Goal: Feedback & Contribution: Submit feedback/report problem

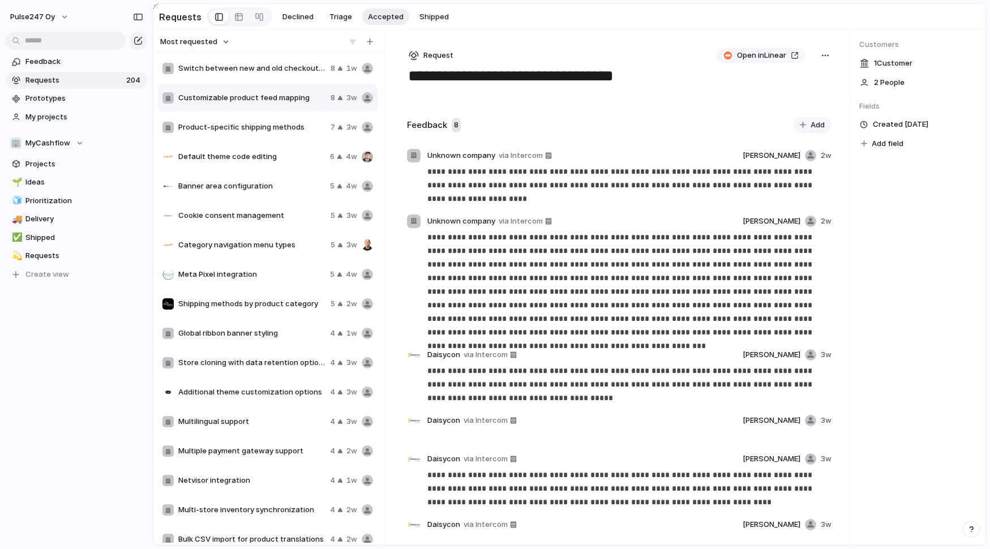
click at [236, 66] on span "Switch between new and old checkout views" at bounding box center [252, 68] width 148 height 11
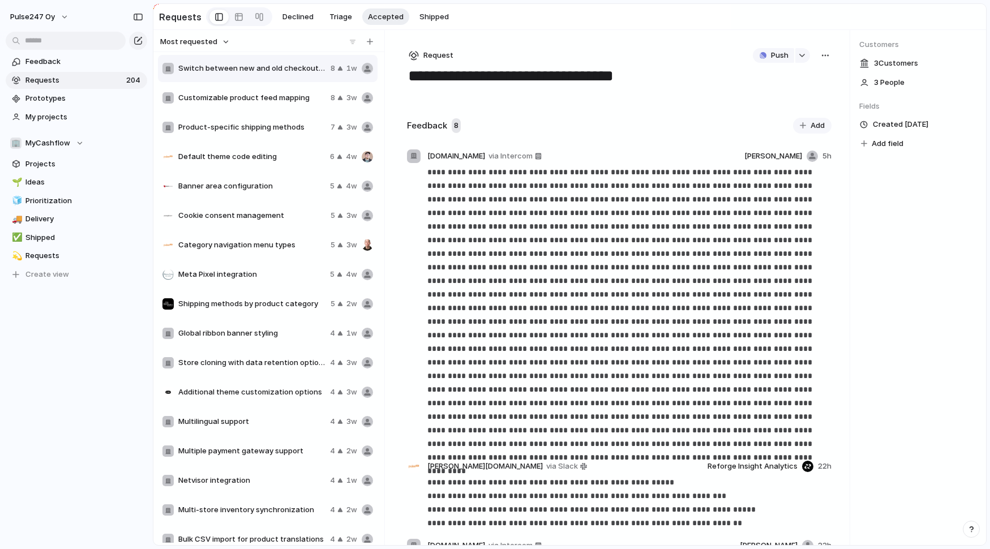
click at [232, 100] on span "Customizable product feed mapping" at bounding box center [252, 97] width 148 height 11
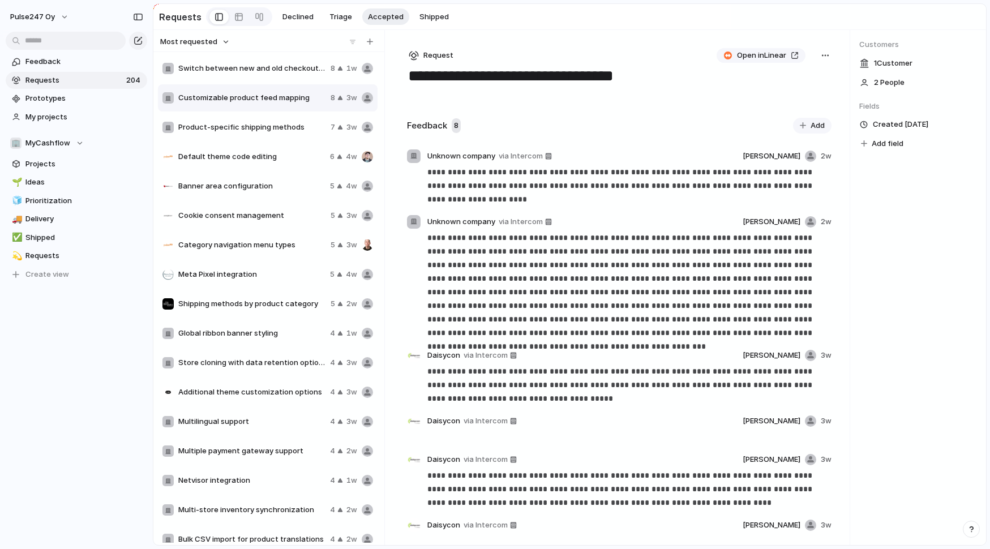
click at [229, 128] on span "Product-specific shipping methods" at bounding box center [252, 127] width 148 height 11
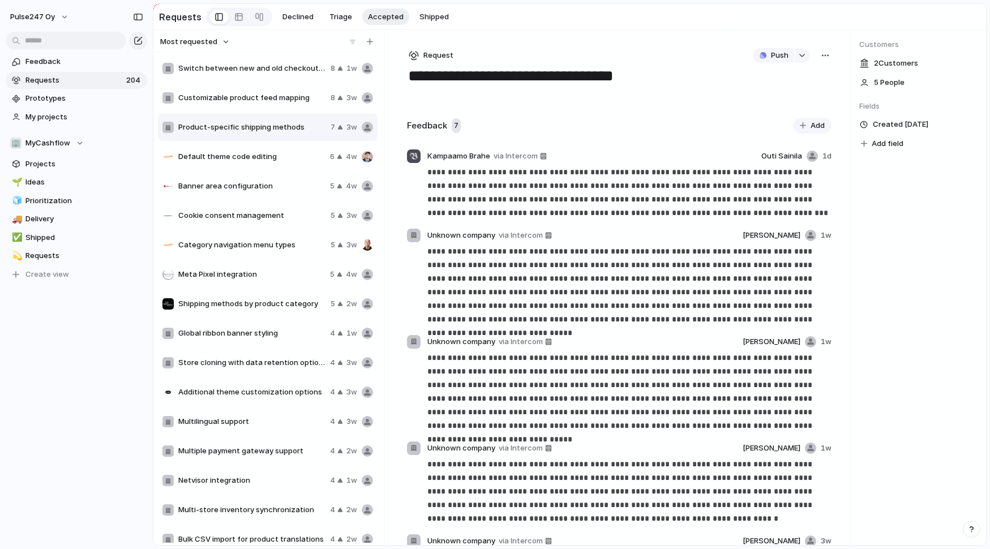
click at [221, 161] on span "Default theme code editing" at bounding box center [251, 156] width 147 height 11
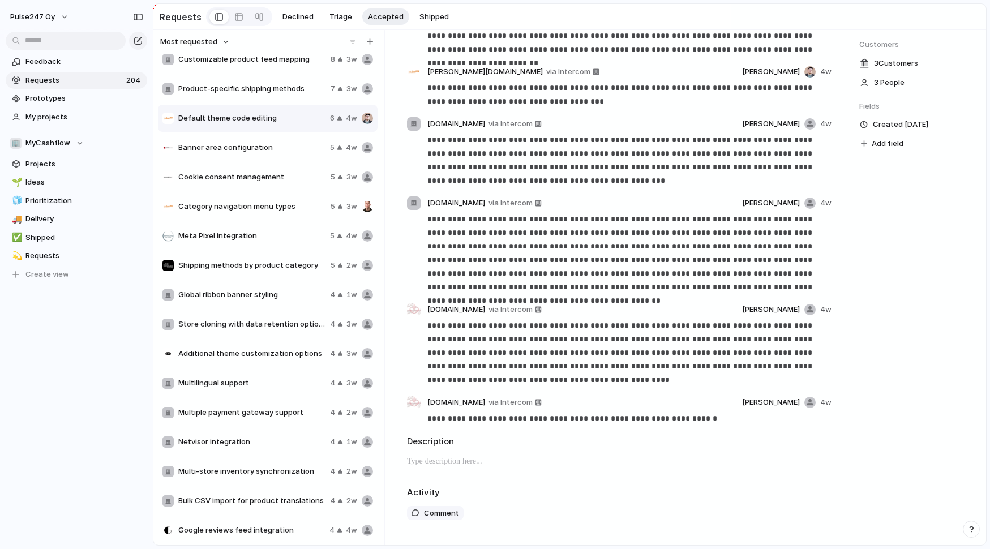
scroll to position [138, 0]
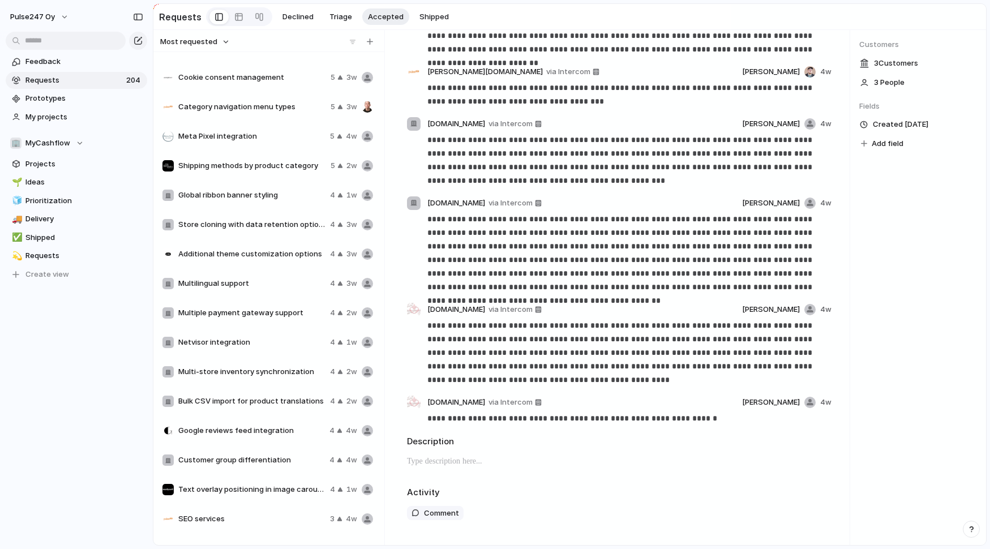
click at [272, 252] on span "Additional theme customization options" at bounding box center [251, 254] width 147 height 11
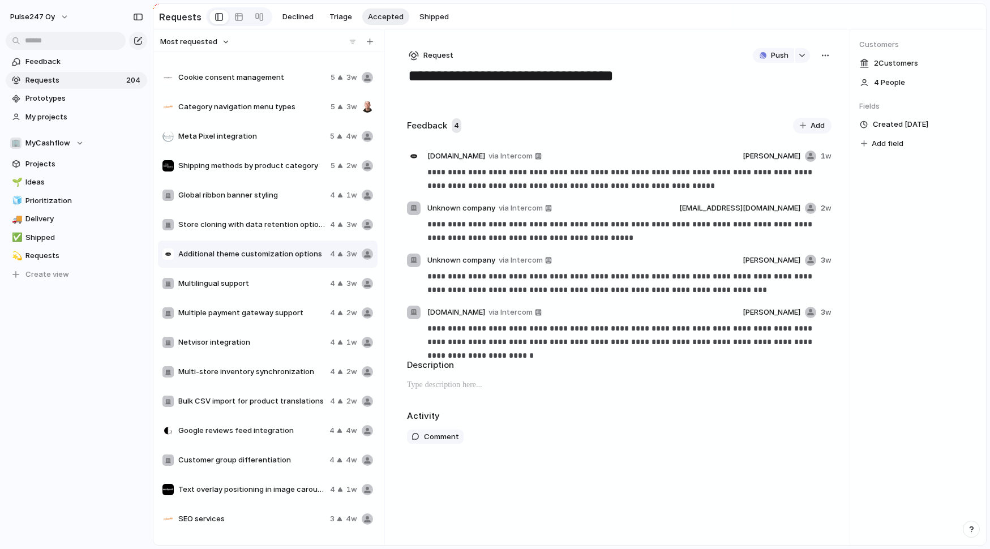
click at [827, 55] on div "button" at bounding box center [825, 55] width 9 height 9
click at [514, 103] on div "Copy link Merge Move to [GEOGRAPHIC_DATA]" at bounding box center [495, 274] width 990 height 549
click at [432, 54] on span "Request" at bounding box center [438, 55] width 30 height 11
click at [525, 59] on div "Initiative Request Project" at bounding box center [495, 274] width 990 height 549
click at [234, 340] on span "Netvisor integration" at bounding box center [251, 342] width 147 height 11
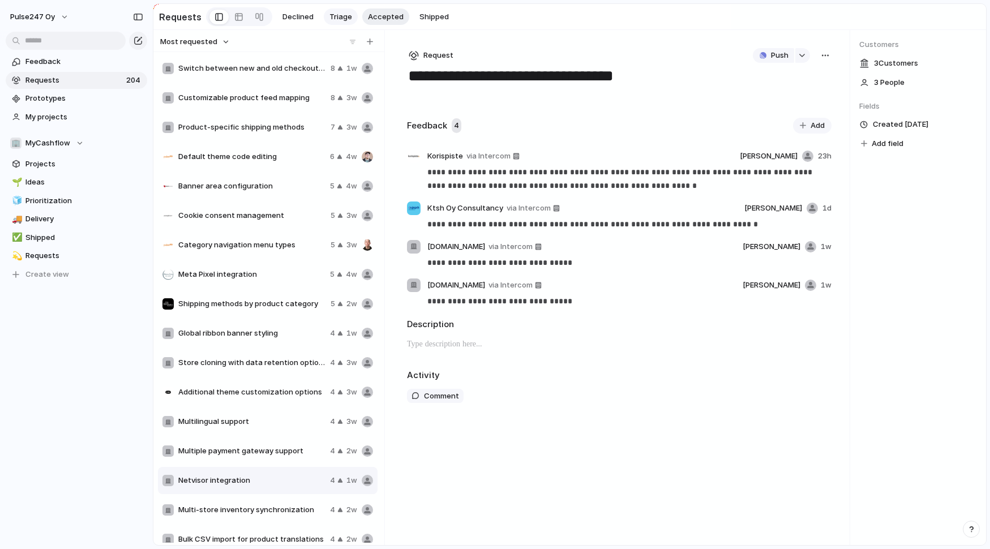
click at [340, 20] on span "Triage" at bounding box center [341, 16] width 23 height 11
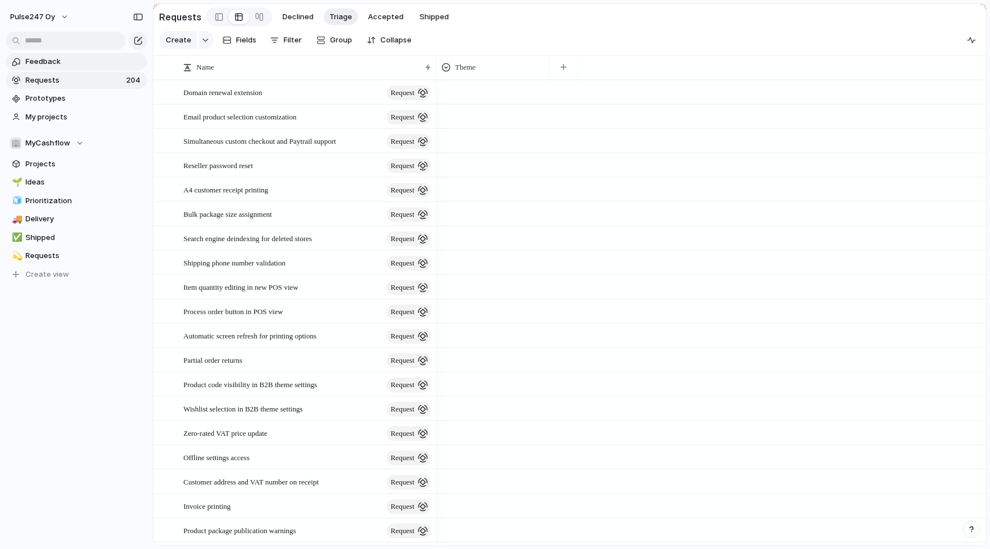
click at [62, 63] on span "Feedback" at bounding box center [84, 61] width 118 height 11
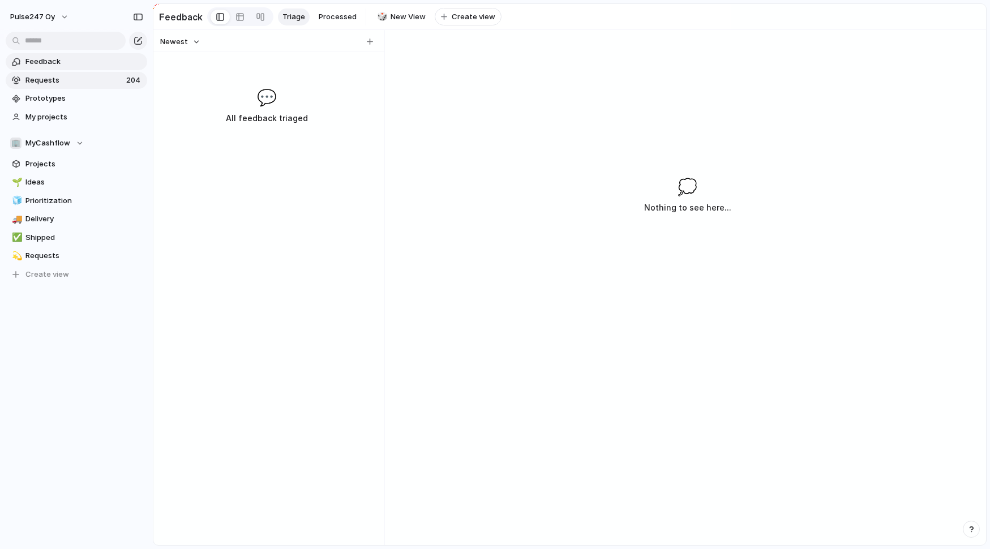
click at [65, 81] on span "Requests" at bounding box center [73, 80] width 97 height 11
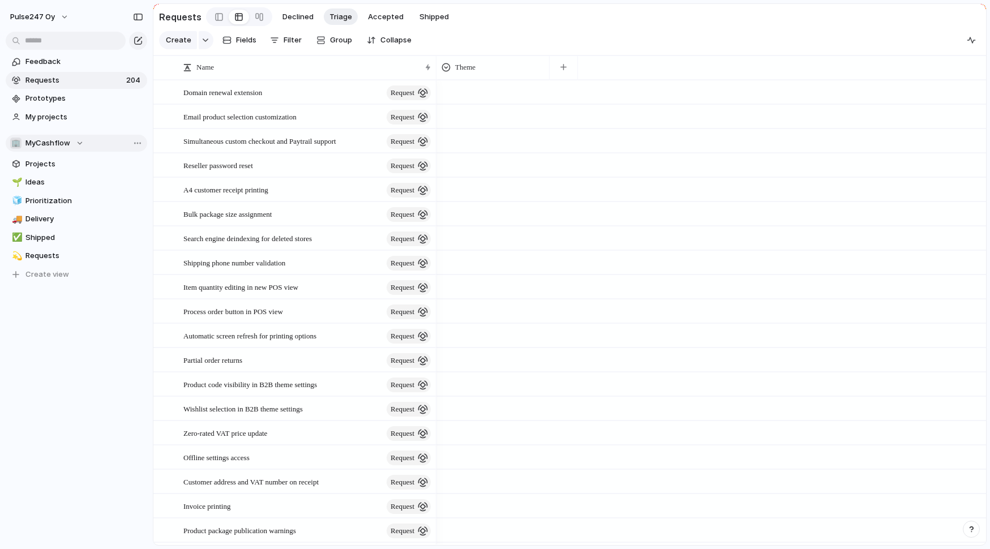
click at [61, 146] on span "MyCashflow" at bounding box center [47, 143] width 45 height 11
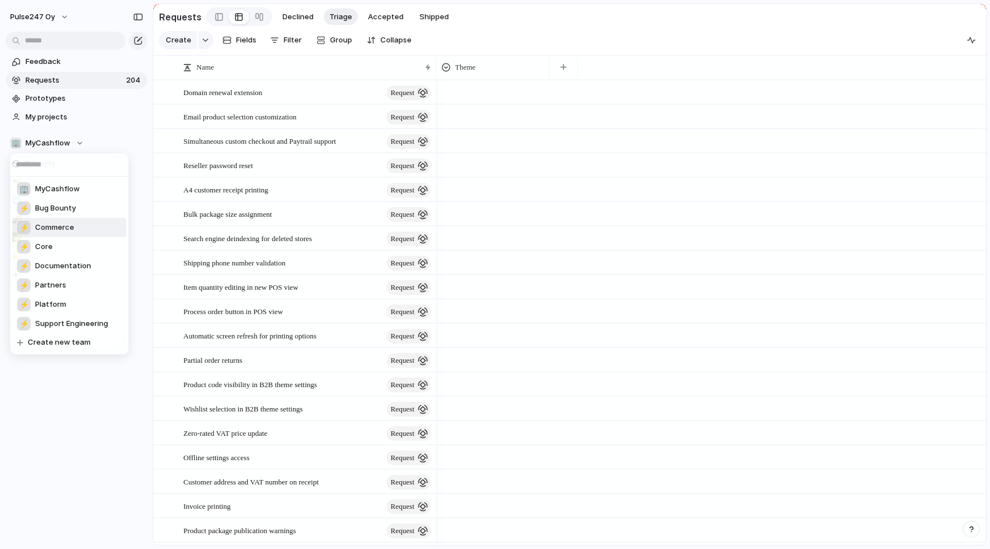
click at [63, 225] on span "Commerce" at bounding box center [54, 227] width 39 height 11
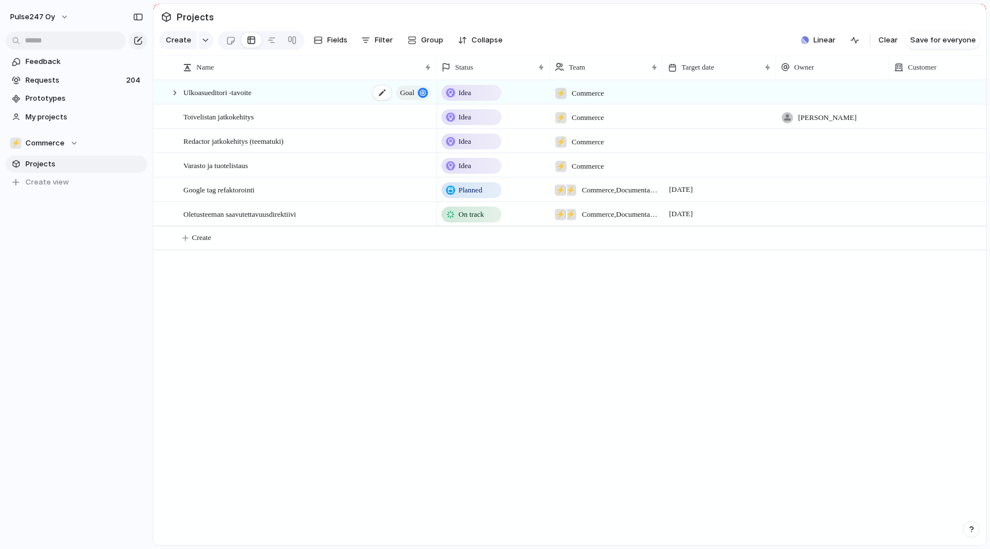
click at [229, 98] on span "Ulkoasueditori -tavoite" at bounding box center [217, 91] width 68 height 13
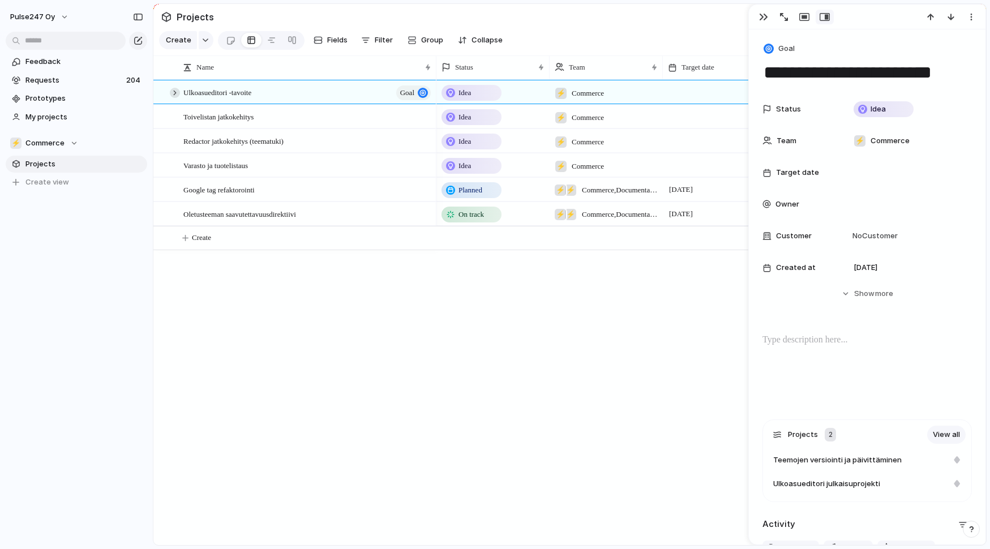
click at [173, 94] on div at bounding box center [175, 93] width 10 height 10
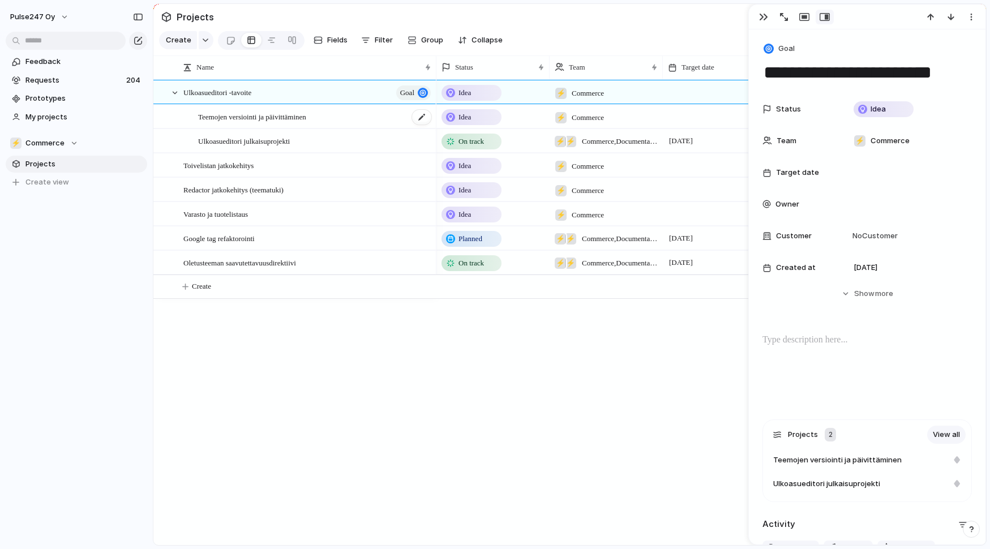
click at [233, 119] on span "Teemojen versiointi ja päivittäminen" at bounding box center [252, 116] width 108 height 13
type textarea "**********"
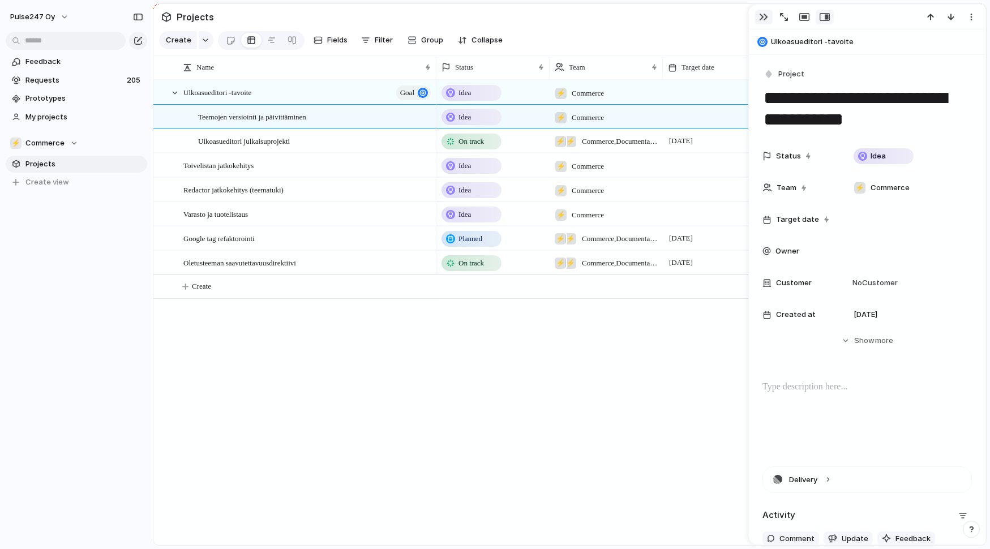
click at [764, 17] on div "button" at bounding box center [763, 16] width 9 height 9
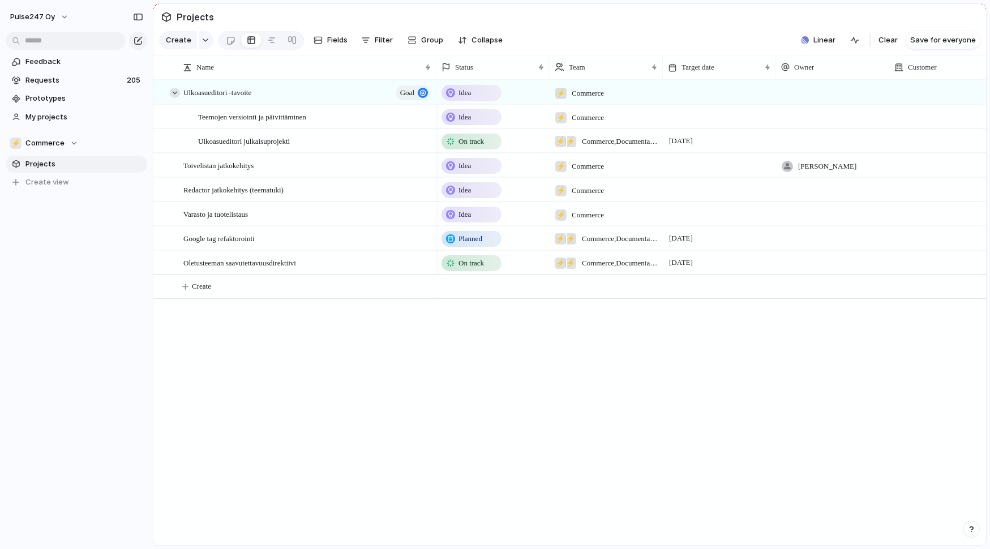
click at [177, 92] on div at bounding box center [175, 93] width 10 height 10
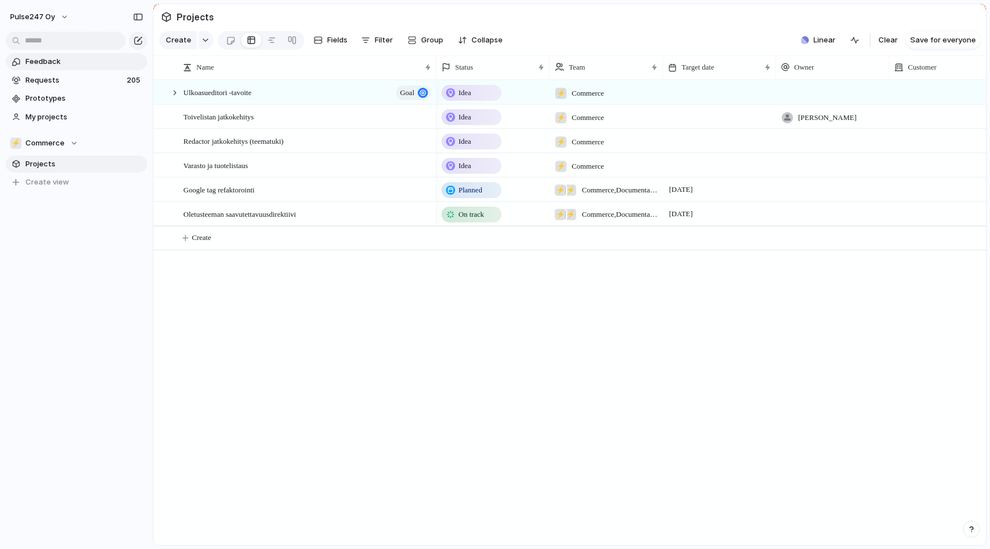
click at [63, 67] on span "Feedback" at bounding box center [84, 61] width 118 height 11
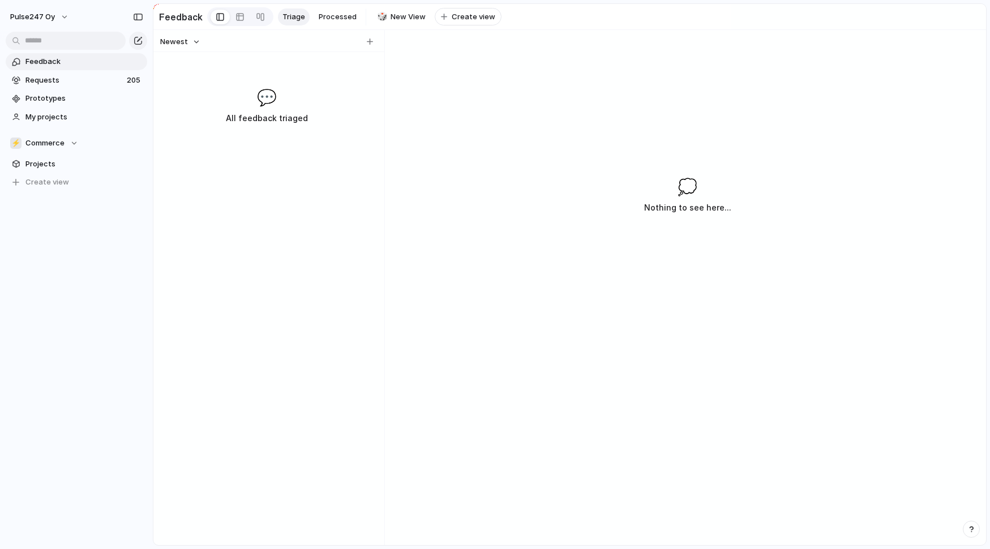
click at [86, 59] on span "Feedback" at bounding box center [84, 61] width 118 height 11
click at [373, 39] on div "button" at bounding box center [370, 41] width 6 height 6
type input "*******"
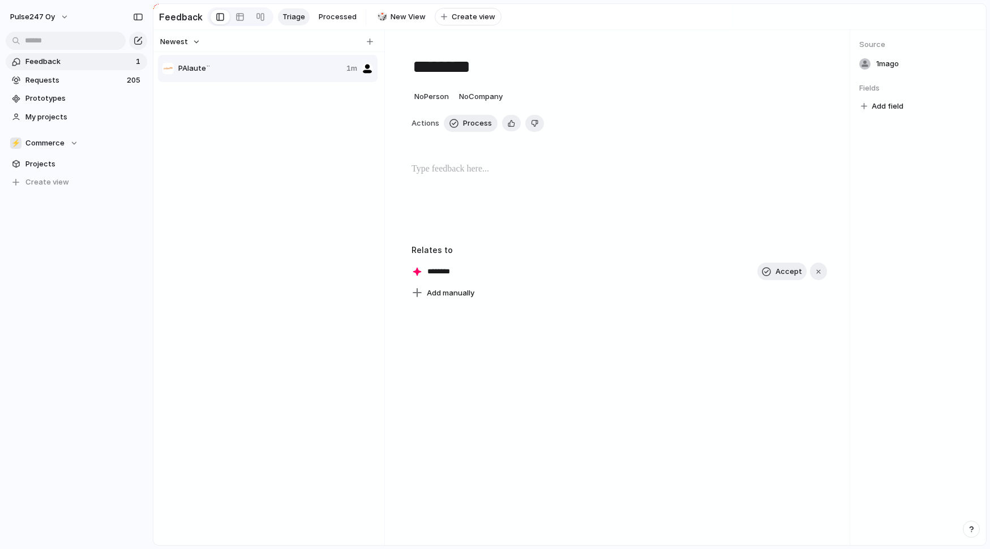
click at [437, 271] on input "********" at bounding box center [448, 271] width 42 height 11
click at [420, 271] on div "********" at bounding box center [441, 271] width 58 height 11
click at [437, 297] on span "Add manually" at bounding box center [451, 293] width 48 height 11
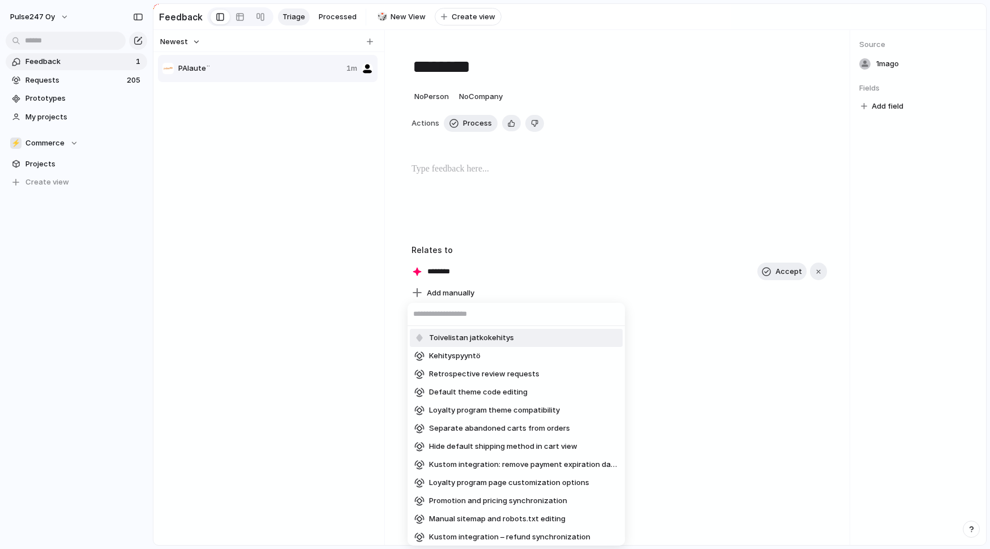
click at [472, 339] on span "Toivelistan jatkokehitys" at bounding box center [471, 337] width 85 height 11
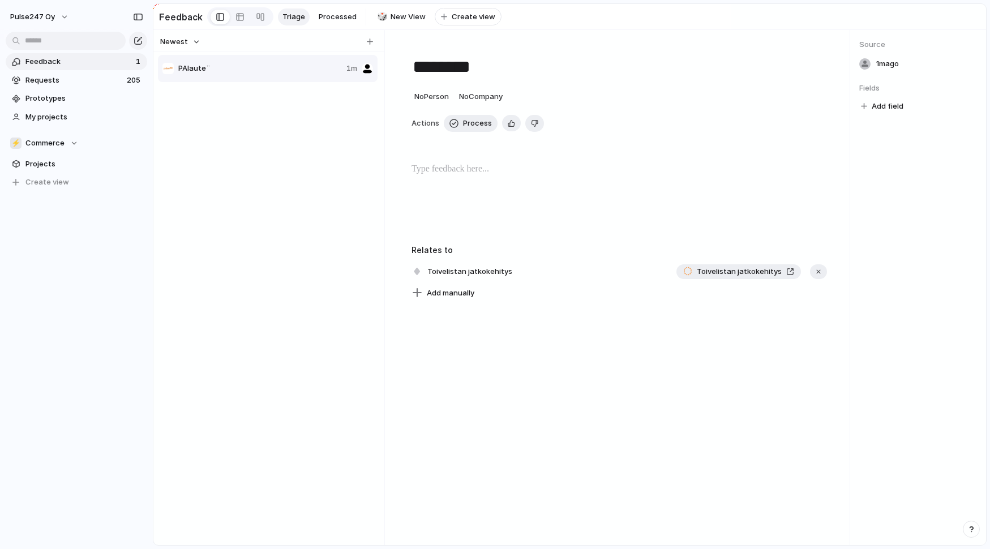
click at [733, 270] on span "Toivelistan jatkokehitys" at bounding box center [739, 271] width 85 height 11
click at [461, 272] on span "Toivelistan jatkokehitys" at bounding box center [470, 272] width 92 height 16
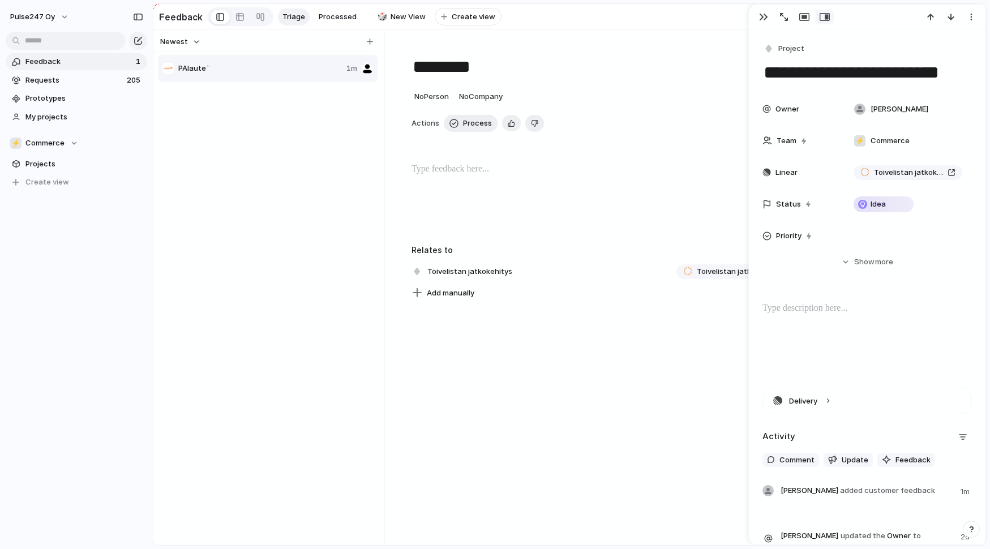
click at [579, 214] on div at bounding box center [620, 198] width 416 height 72
click at [498, 166] on p at bounding box center [620, 169] width 416 height 14
click at [548, 369] on div "**********" at bounding box center [619, 287] width 461 height 515
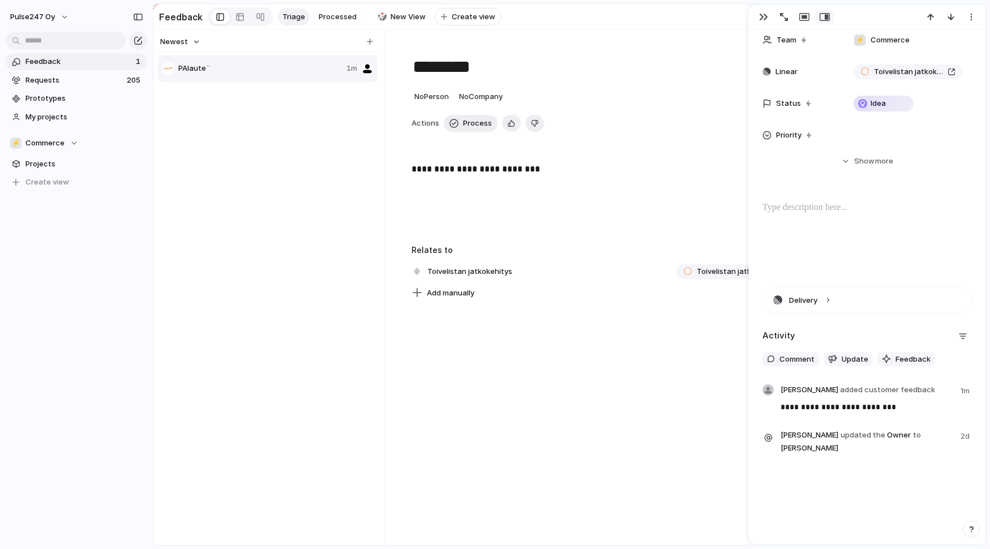
click at [605, 371] on div "**********" at bounding box center [619, 287] width 461 height 515
click at [769, 20] on button "button" at bounding box center [764, 17] width 18 height 15
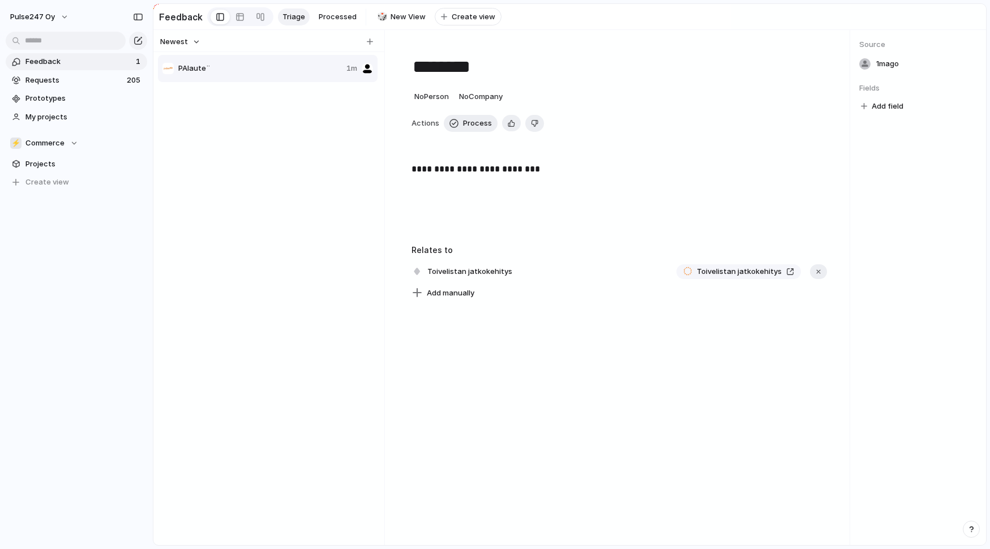
click at [266, 65] on span "PAlaute¨" at bounding box center [260, 68] width 164 height 11
click at [416, 13] on span "New View" at bounding box center [408, 16] width 35 height 11
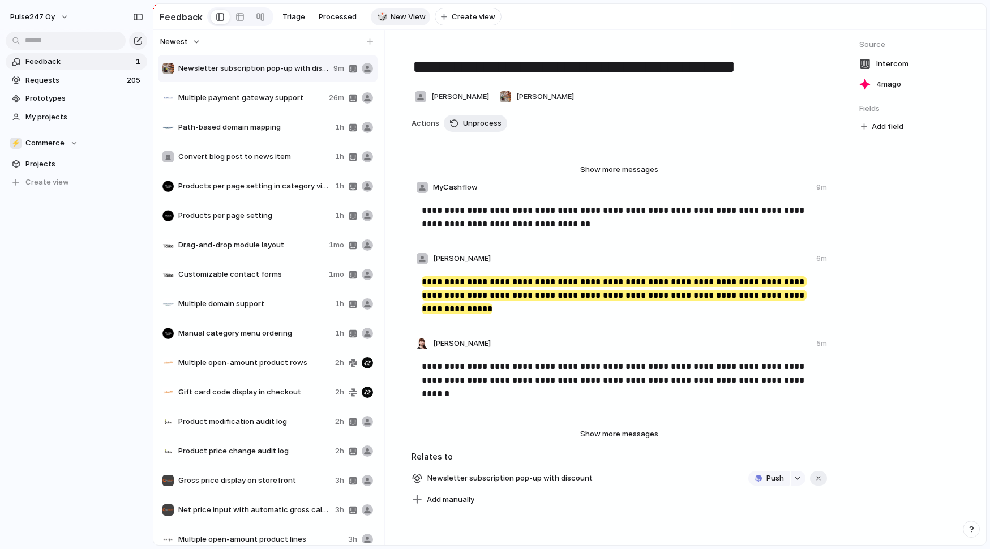
click at [234, 96] on span "Multiple payment gateway support" at bounding box center [251, 97] width 146 height 11
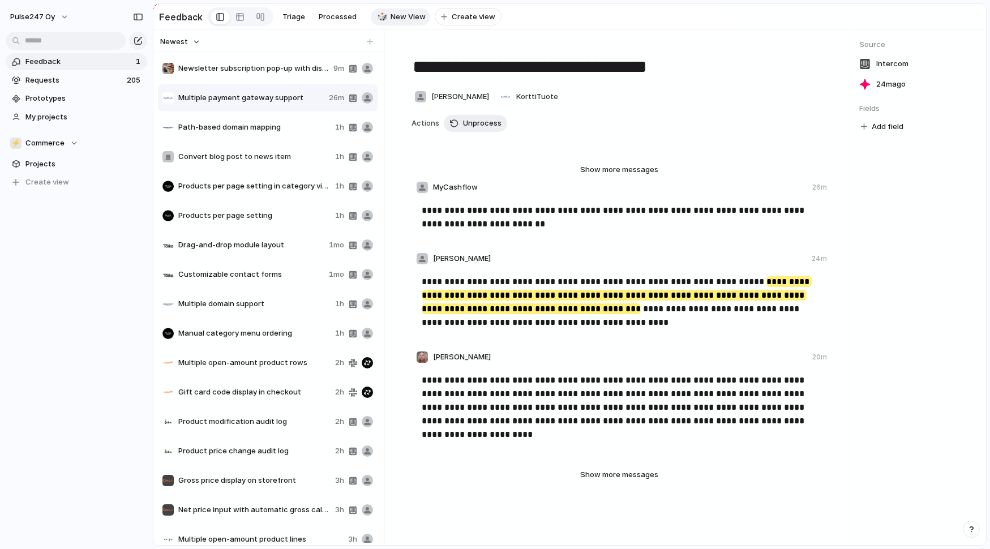
click at [236, 75] on div "Newsletter subscription pop-up with discount 9m" at bounding box center [268, 68] width 220 height 27
type textarea "**********"
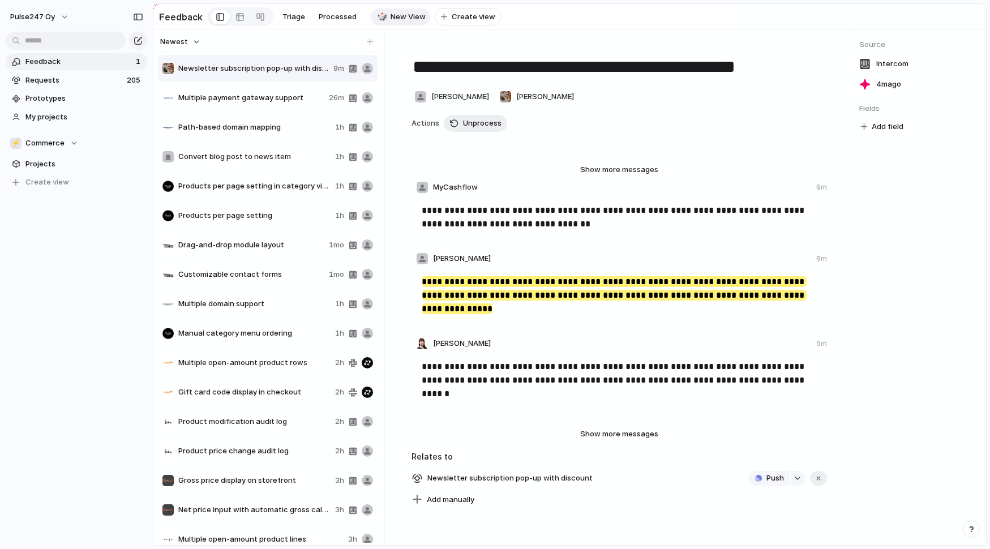
click at [392, 12] on span "New View" at bounding box center [408, 16] width 35 height 11
click at [237, 93] on span "Multiple payment gateway support" at bounding box center [251, 97] width 146 height 11
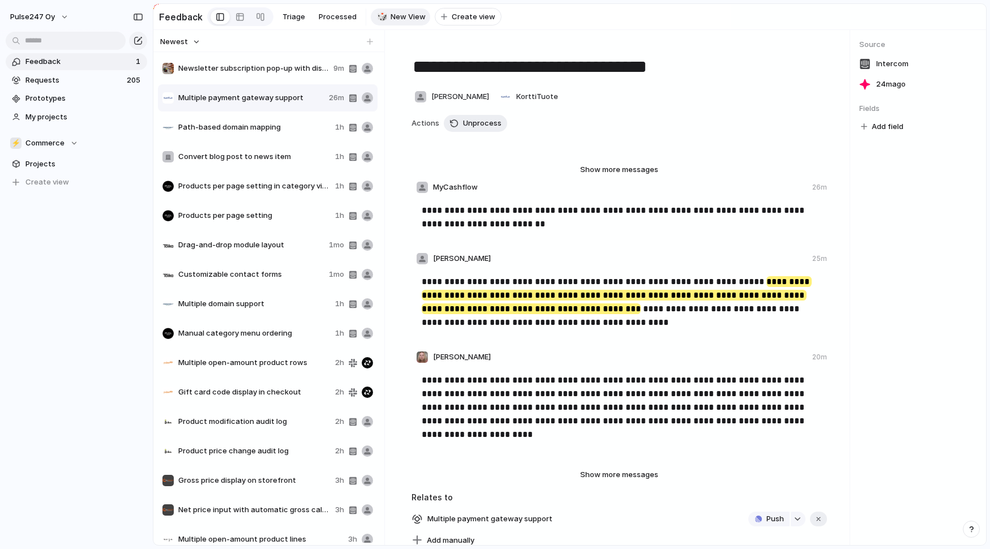
click at [234, 185] on span "Products per page setting in category view" at bounding box center [254, 186] width 152 height 11
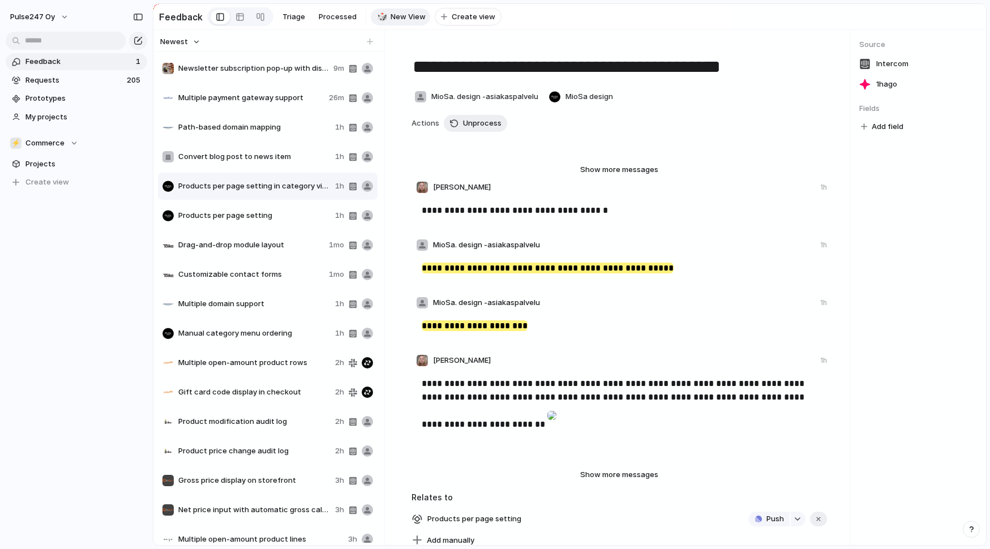
scroll to position [3, 0]
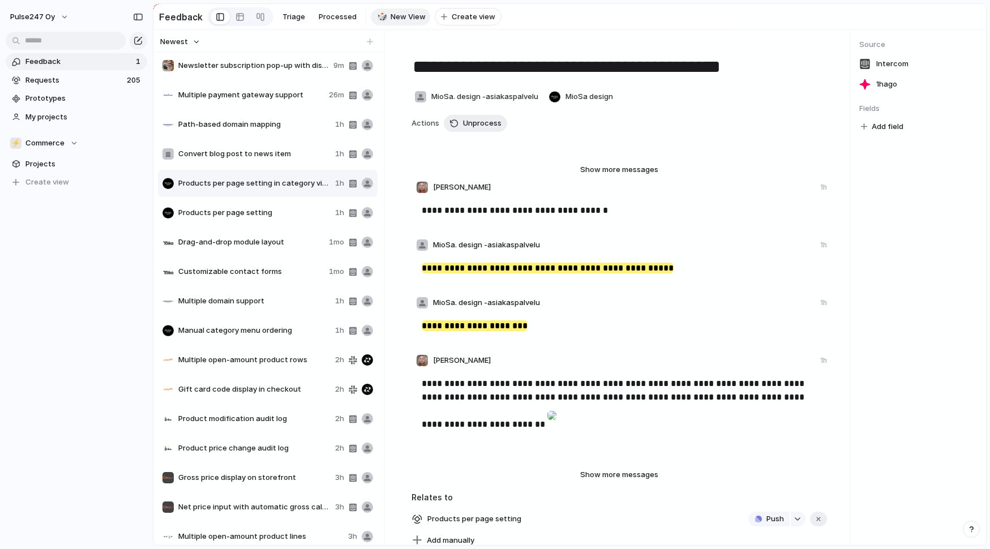
click at [231, 247] on span "Drag-and-drop module layout" at bounding box center [251, 242] width 146 height 11
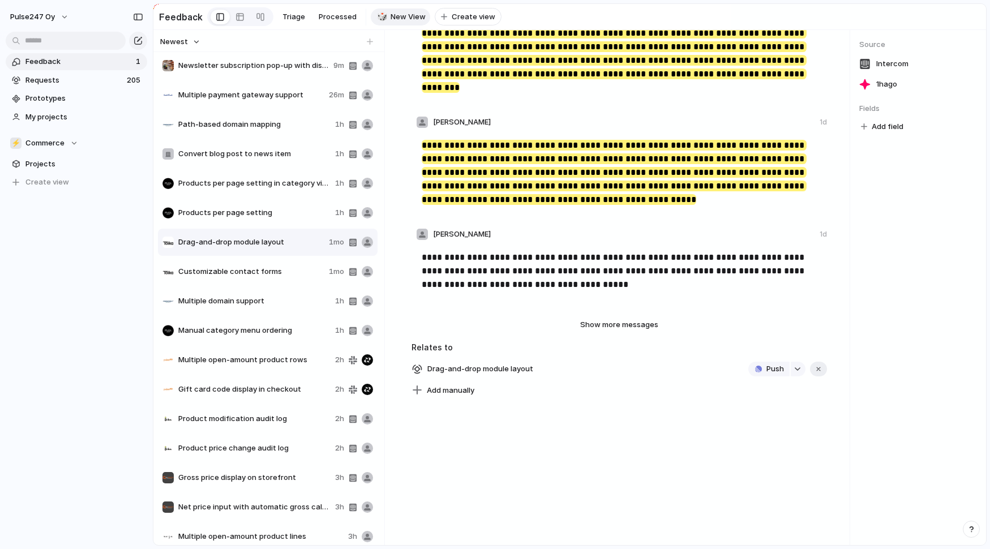
scroll to position [300, 0]
click at [454, 377] on span "Drag-and-drop module layout" at bounding box center [480, 369] width 113 height 16
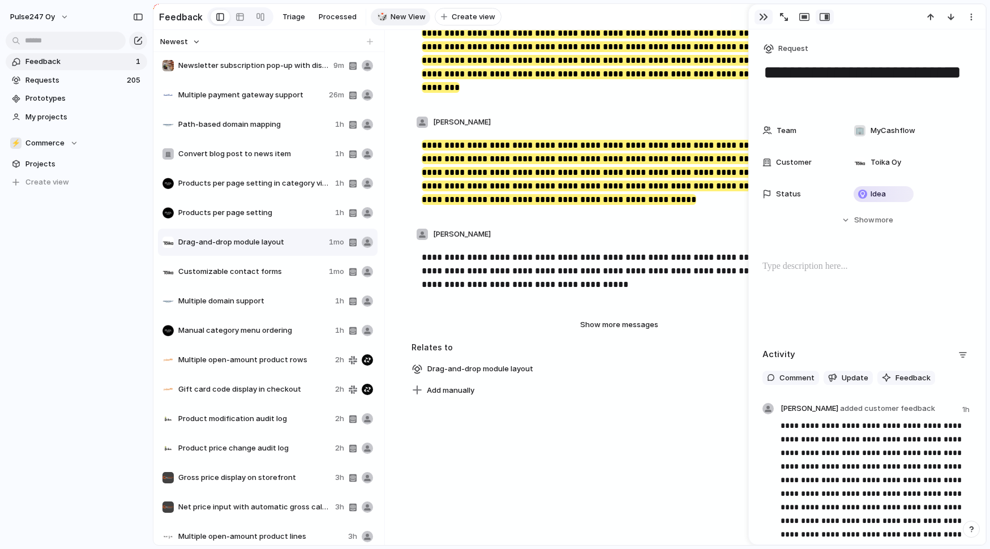
click at [766, 18] on div "button" at bounding box center [763, 16] width 9 height 9
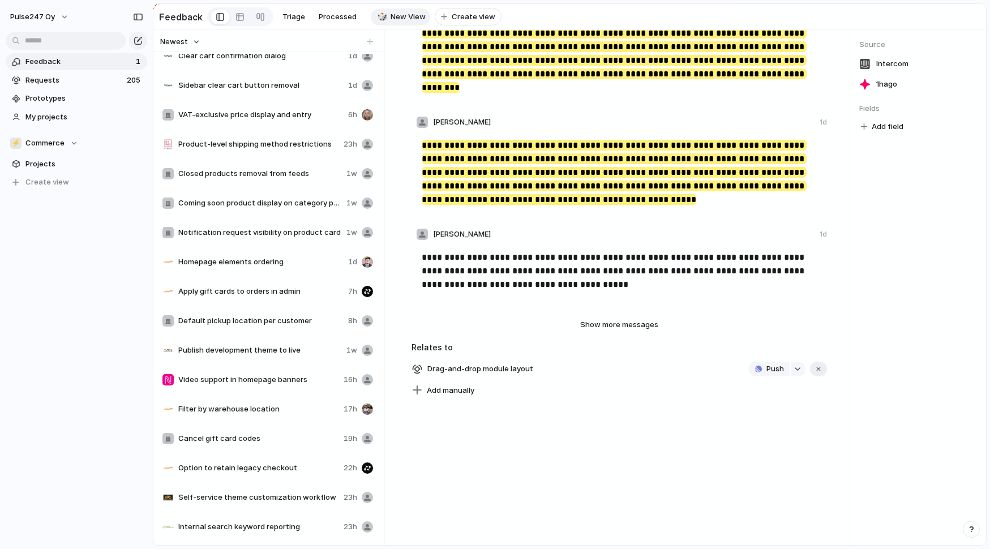
scroll to position [1644, 0]
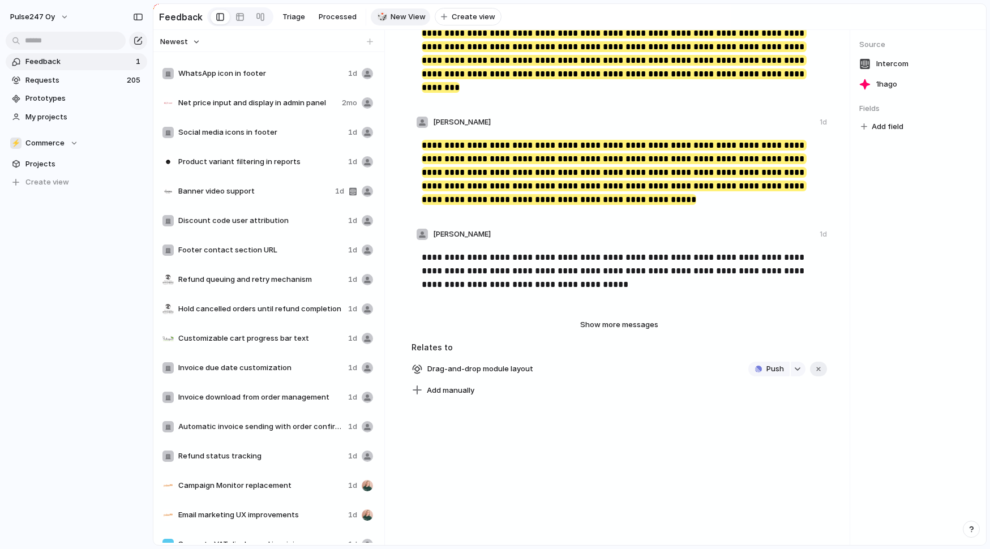
click at [232, 224] on span "Discount code user attribution" at bounding box center [260, 220] width 165 height 11
type textarea "**********"
